Goal: Transaction & Acquisition: Purchase product/service

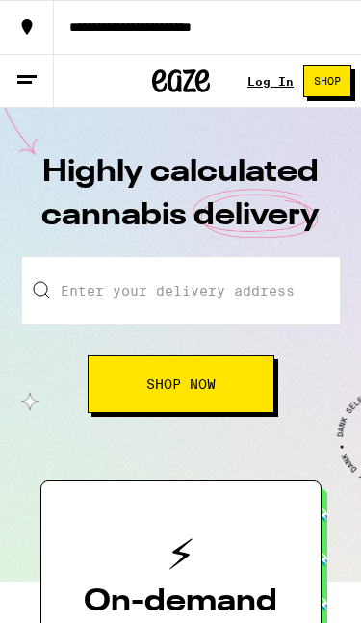
drag, startPoint x: 0, startPoint y: 0, endPoint x: 277, endPoint y: 82, distance: 289.3
click at [277, 82] on link "Log In" at bounding box center [271, 81] width 46 height 13
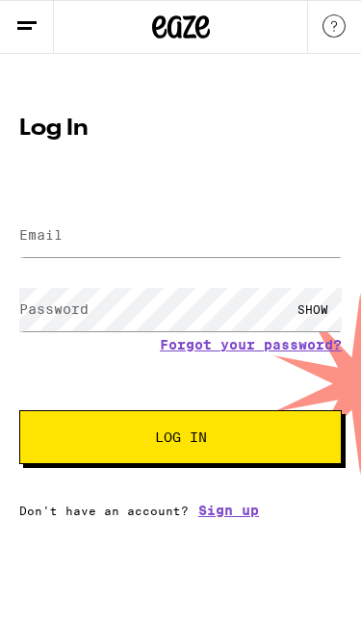
drag, startPoint x: 277, startPoint y: 82, endPoint x: 221, endPoint y: 251, distance: 178.8
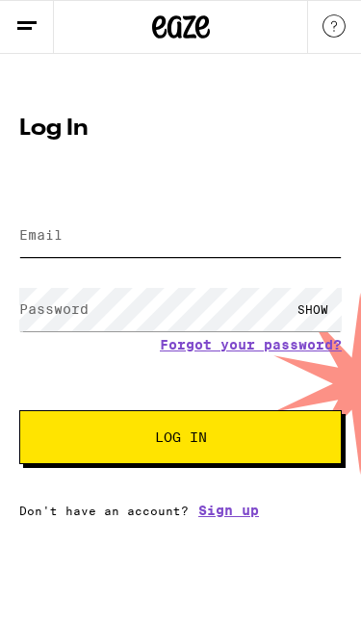
click at [221, 251] on input "Email" at bounding box center [180, 235] width 323 height 43
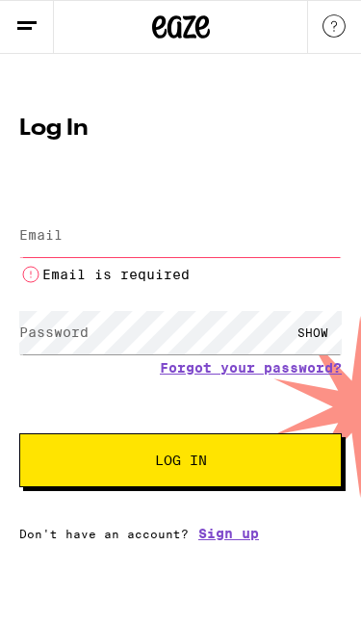
drag, startPoint x: 221, startPoint y: 251, endPoint x: -1, endPoint y: -1, distance: 335.8
drag, startPoint x: -1, startPoint y: -1, endPoint x: 169, endPoint y: 180, distance: 248.1
click at [0, 0] on html "Log In Email Email Email is required Password Password SHOW Forgot your passwor…" at bounding box center [180, 270] width 361 height 541
click at [169, 180] on div "Log In Email Email Email is required Password Password SHOW Forgot your passwor…" at bounding box center [180, 321] width 361 height 439
click at [158, 251] on input "Email" at bounding box center [180, 235] width 323 height 43
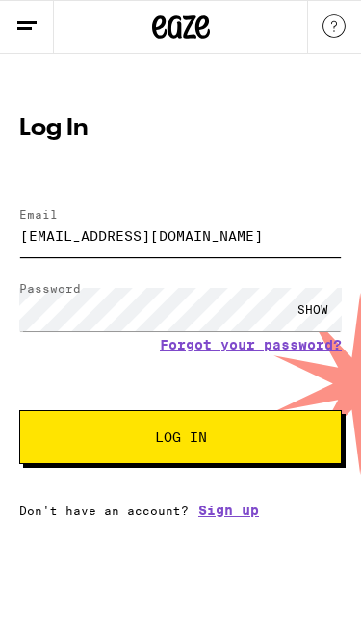
type input "[EMAIL_ADDRESS][DOMAIN_NAME]"
click at [180, 440] on button "Log In" at bounding box center [180, 437] width 323 height 54
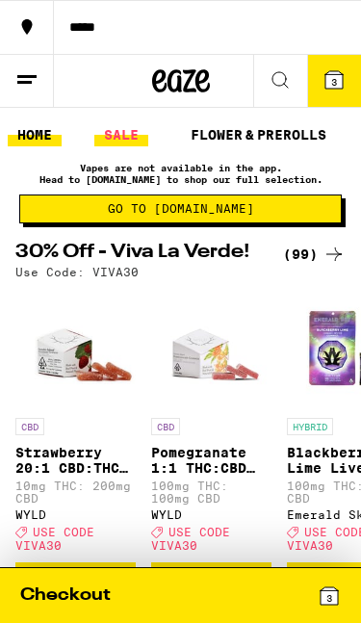
click at [131, 140] on link "SALE" at bounding box center [121, 134] width 54 height 23
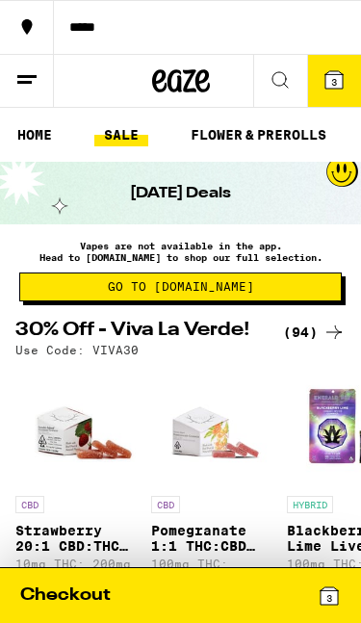
click at [328, 342] on icon at bounding box center [334, 332] width 23 height 23
click at [328, 337] on icon at bounding box center [334, 332] width 23 height 23
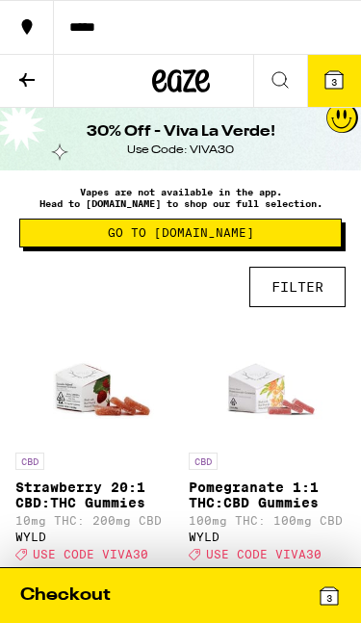
click at [302, 294] on button "FILTER" at bounding box center [298, 287] width 96 height 40
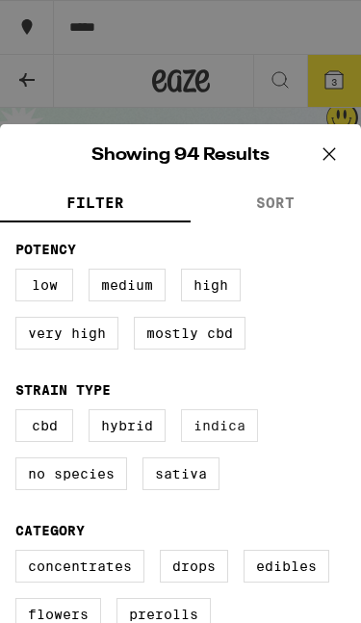
drag, startPoint x: 302, startPoint y: 294, endPoint x: 223, endPoint y: 449, distance: 174.5
click at [223, 442] on label "Indica" at bounding box center [219, 425] width 77 height 33
click at [0, 0] on input "Indica" at bounding box center [0, 0] width 0 height 0
checkbox input "true"
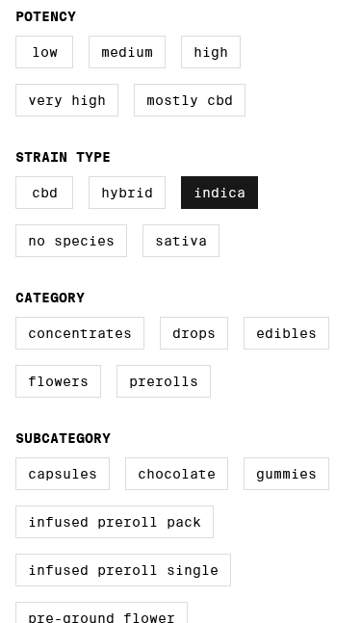
scroll to position [229, 0]
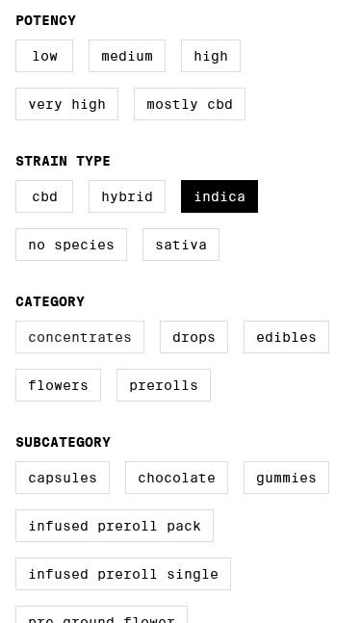
drag, startPoint x: 223, startPoint y: 449, endPoint x: 99, endPoint y: 363, distance: 150.2
click at [99, 354] on label "Concentrates" at bounding box center [79, 337] width 129 height 33
click at [0, 0] on input "Concentrates" at bounding box center [0, 0] width 0 height 0
checkbox input "true"
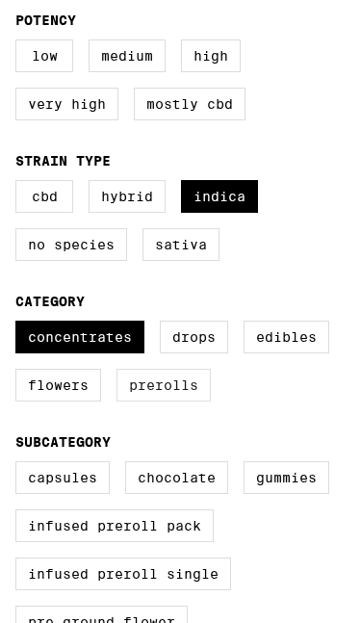
drag, startPoint x: 99, startPoint y: 363, endPoint x: 247, endPoint y: 408, distance: 154.2
click at [211, 402] on label "Prerolls" at bounding box center [164, 385] width 94 height 33
click at [0, 0] on input "Prerolls" at bounding box center [0, 0] width 0 height 0
checkbox input "true"
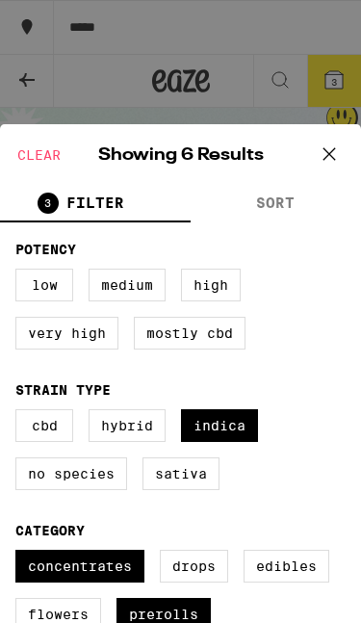
drag, startPoint x: 247, startPoint y: 408, endPoint x: 325, endPoint y: 146, distance: 273.4
click at [325, 146] on icon at bounding box center [329, 154] width 29 height 29
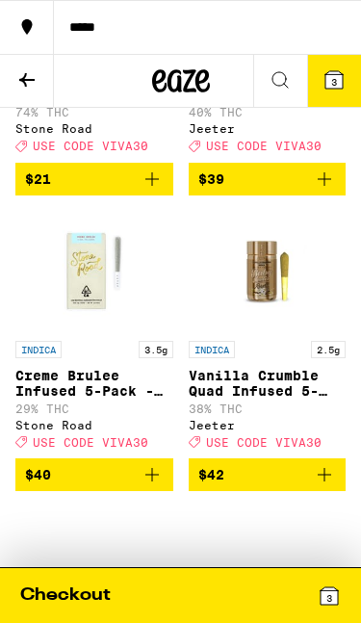
scroll to position [722, 0]
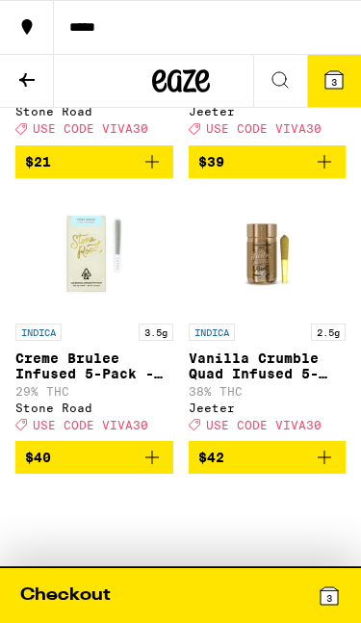
click at [100, 381] on p "Creme Brulee Infused 5-Pack - 3.5g" at bounding box center [94, 366] width 158 height 31
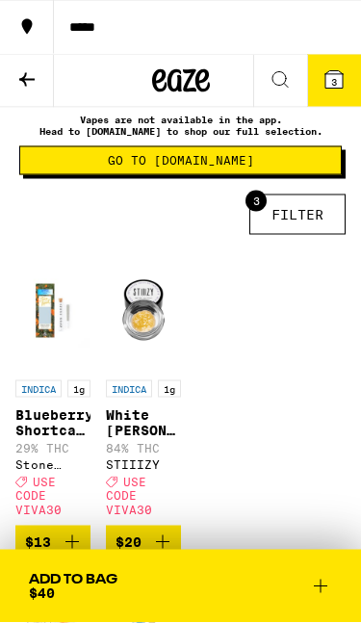
scroll to position [70, 0]
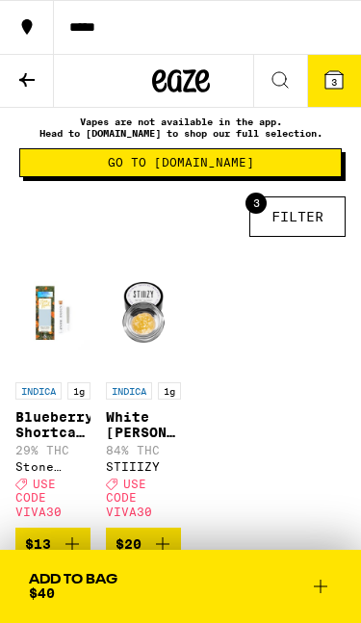
drag, startPoint x: 100, startPoint y: 404, endPoint x: 146, endPoint y: 438, distance: 57.8
click at [146, 438] on p "White [PERSON_NAME] Live Resin Sauce - 1g" at bounding box center [143, 424] width 75 height 31
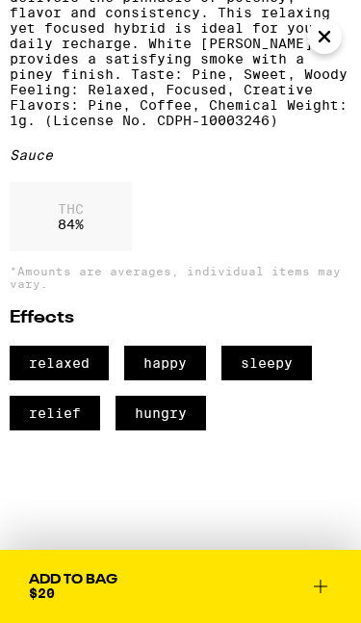
scroll to position [716, 0]
click at [335, 588] on button "Add To Bag $20" at bounding box center [180, 586] width 361 height 73
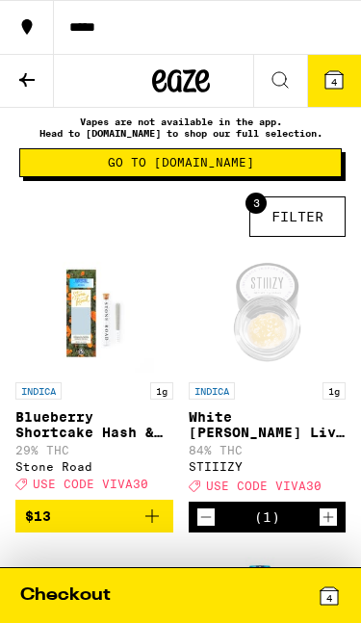
drag, startPoint x: 335, startPoint y: 588, endPoint x: 335, endPoint y: 539, distance: 48.2
click at [335, 529] on icon "Increment" at bounding box center [328, 517] width 17 height 23
drag, startPoint x: 335, startPoint y: 539, endPoint x: -1, endPoint y: -71, distance: 697.2
click at [335, 529] on icon "Increment" at bounding box center [328, 517] width 17 height 23
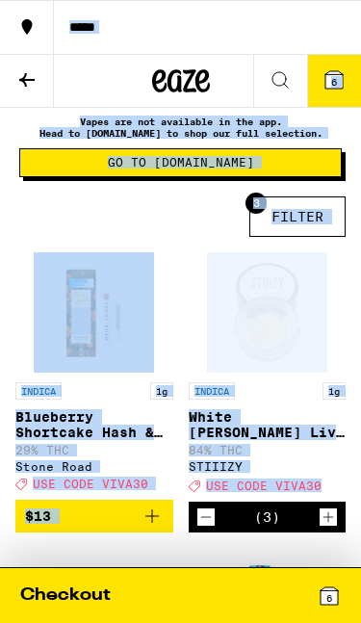
drag, startPoint x: -1, startPoint y: -71, endPoint x: 316, endPoint y: 505, distance: 657.5
click at [316, 492] on span "USE CODE VIVA30" at bounding box center [264, 486] width 116 height 13
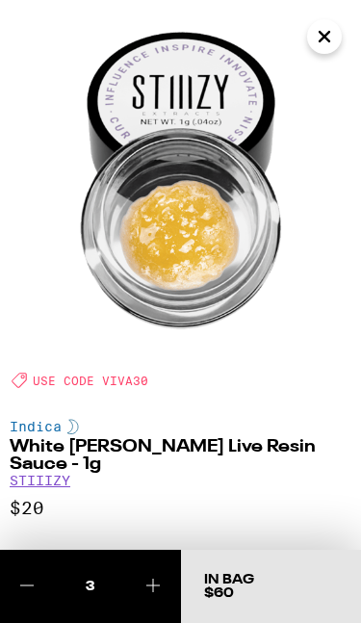
drag, startPoint x: 316, startPoint y: 505, endPoint x: 325, endPoint y: 40, distance: 464.4
click at [325, 40] on icon "Close" at bounding box center [324, 36] width 23 height 29
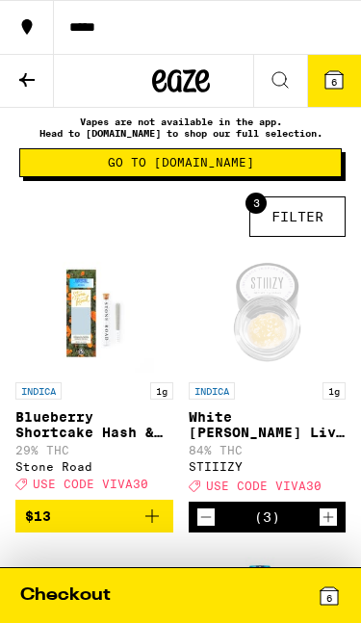
drag, startPoint x: 325, startPoint y: 40, endPoint x: -1, endPoint y: -71, distance: 344.2
click at [325, 39] on button "*****" at bounding box center [180, 27] width 361 height 54
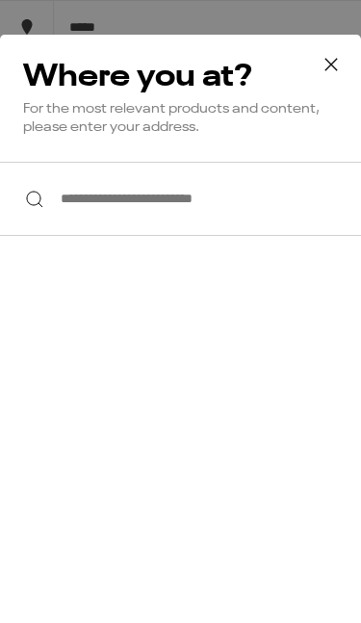
drag, startPoint x: -1, startPoint y: -71, endPoint x: 213, endPoint y: 225, distance: 365.7
click at [213, 225] on input "**********" at bounding box center [180, 199] width 361 height 74
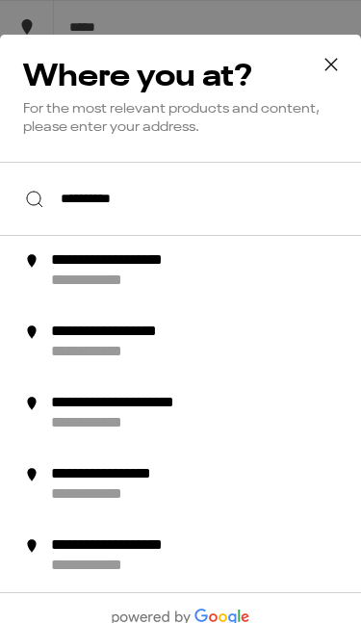
type input "**********"
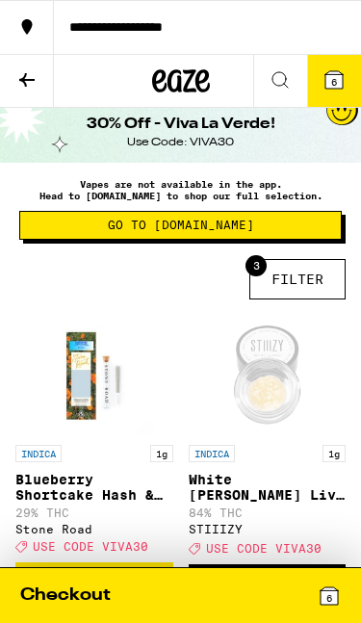
click at [336, 77] on span "6" at bounding box center [334, 82] width 6 height 12
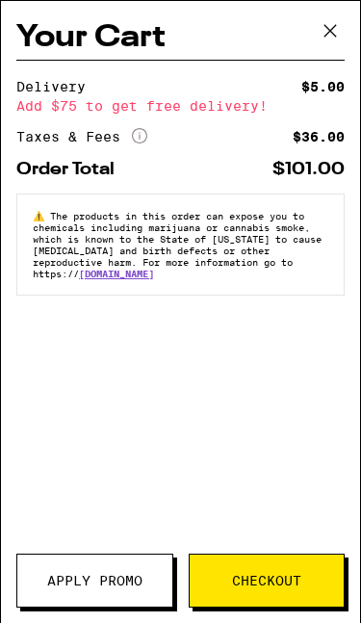
drag, startPoint x: 336, startPoint y: 77, endPoint x: 336, endPoint y: 38, distance: 39.5
click at [336, 38] on icon at bounding box center [330, 30] width 29 height 29
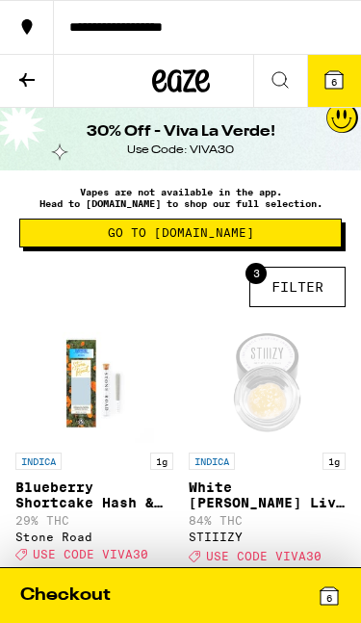
drag, startPoint x: 336, startPoint y: 38, endPoint x: 319, endPoint y: 79, distance: 44.9
click at [319, 79] on button "6" at bounding box center [334, 81] width 54 height 52
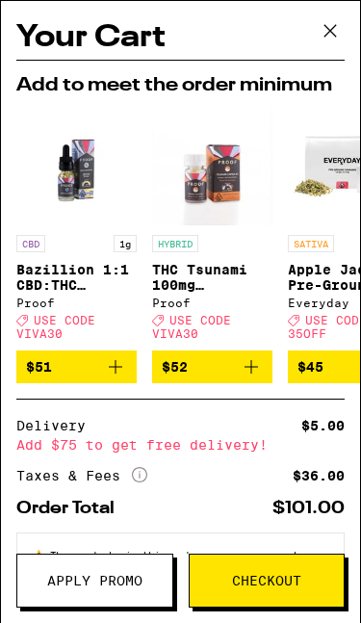
drag, startPoint x: 319, startPoint y: 79, endPoint x: 133, endPoint y: 562, distance: 517.2
click at [133, 562] on button "Apply Promo" at bounding box center [94, 581] width 157 height 54
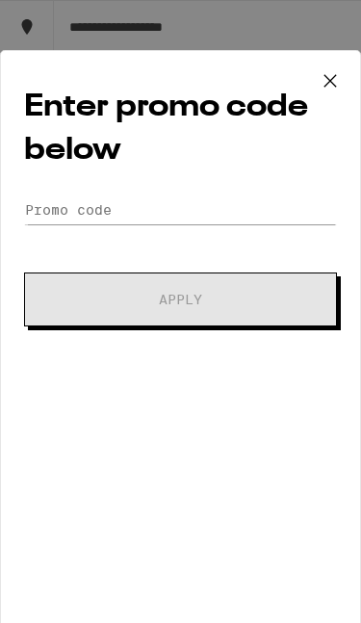
drag, startPoint x: 133, startPoint y: 562, endPoint x: 128, endPoint y: 227, distance: 334.3
click at [128, 224] on input "Promo Code" at bounding box center [180, 210] width 313 height 29
paste input "V"
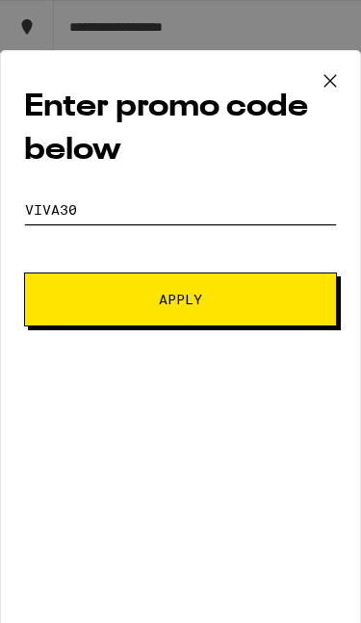
type input "ViVA30"
click at [180, 308] on button "Apply" at bounding box center [180, 300] width 313 height 54
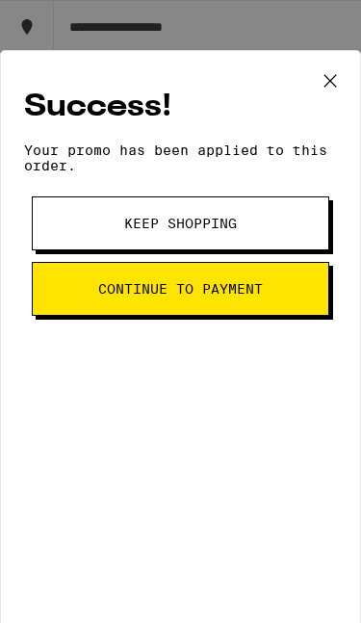
drag, startPoint x: 128, startPoint y: 227, endPoint x: 138, endPoint y: 230, distance: 10.1
click at [138, 230] on span "Keep Shopping" at bounding box center [180, 223] width 113 height 13
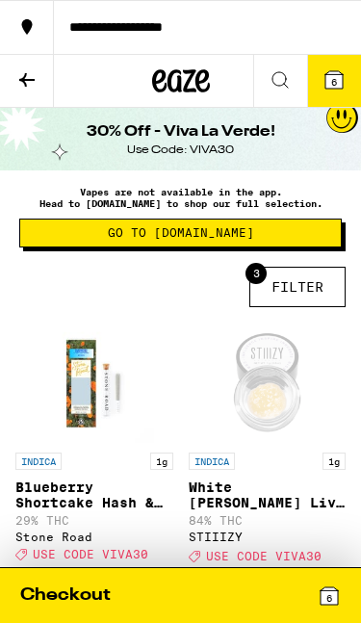
drag, startPoint x: 138, startPoint y: 230, endPoint x: 329, endPoint y: 85, distance: 240.6
click at [329, 85] on icon at bounding box center [334, 79] width 17 height 17
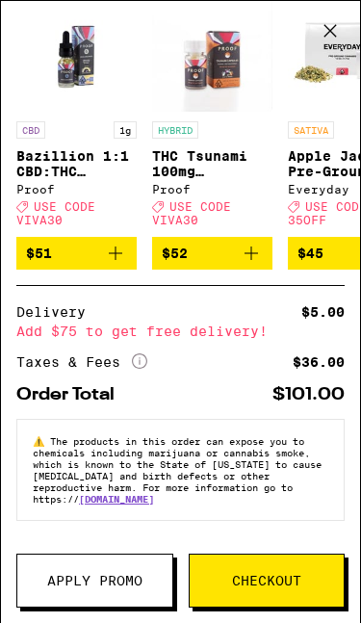
scroll to position [144, 0]
drag, startPoint x: 329, startPoint y: 85, endPoint x: 158, endPoint y: 597, distance: 540.4
click at [158, 597] on button "Apply Promo" at bounding box center [94, 581] width 157 height 54
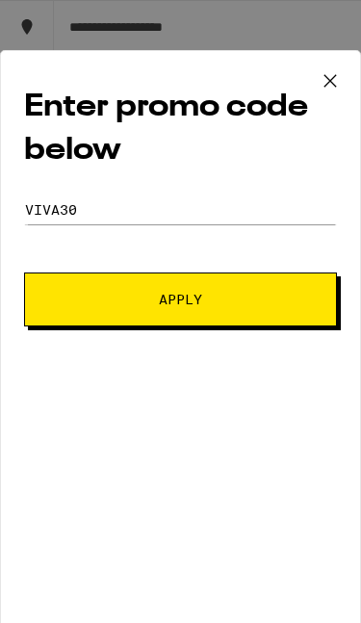
drag, startPoint x: 158, startPoint y: 597, endPoint x: 209, endPoint y: 297, distance: 304.9
click at [209, 297] on button "Apply" at bounding box center [180, 300] width 313 height 54
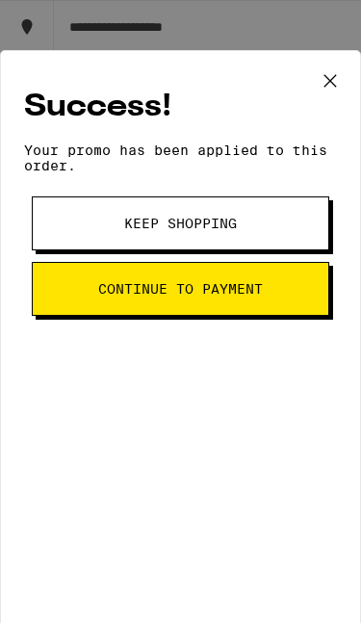
drag, startPoint x: 209, startPoint y: 297, endPoint x: 237, endPoint y: 308, distance: 30.2
click at [237, 308] on button "Continue to payment" at bounding box center [181, 289] width 298 height 54
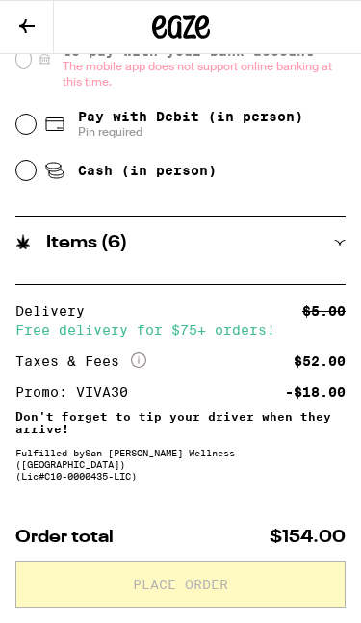
scroll to position [831, 0]
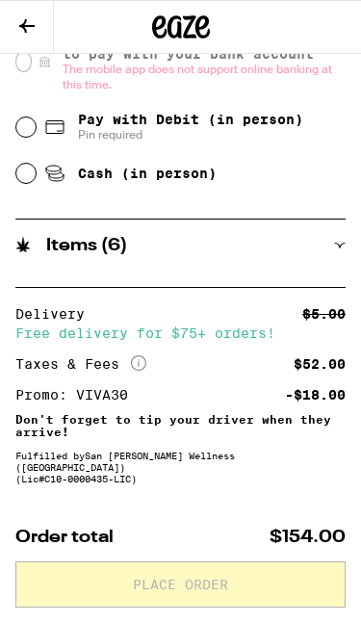
drag, startPoint x: 237, startPoint y: 308, endPoint x: 241, endPoint y: 259, distance: 49.3
click at [241, 259] on div "Items ( 6 )" at bounding box center [180, 246] width 330 height 52
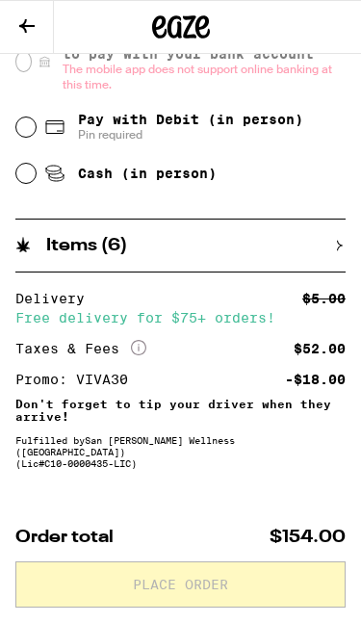
click at [240, 259] on div "Items ( 6 )" at bounding box center [180, 246] width 330 height 52
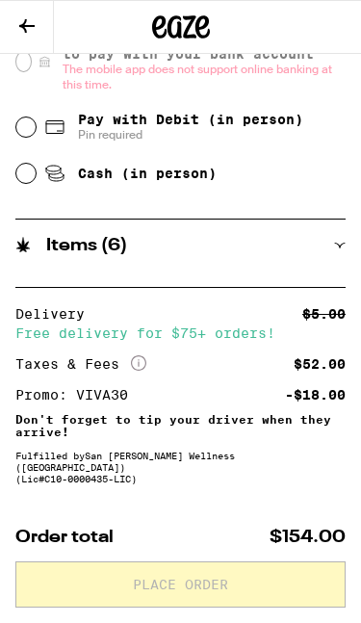
click at [241, 249] on div "Items ( 6 )" at bounding box center [180, 245] width 330 height 17
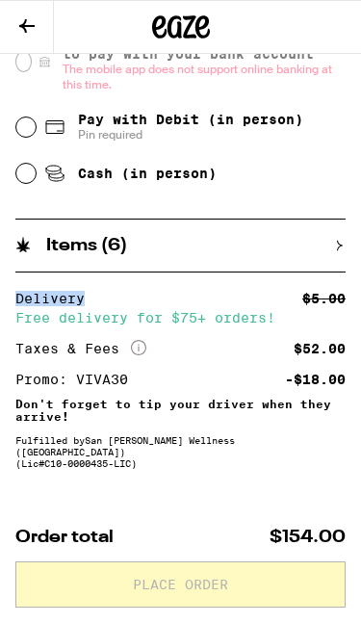
click at [241, 249] on div "Items ( 6 )" at bounding box center [180, 245] width 330 height 17
